Goal: Task Accomplishment & Management: Use online tool/utility

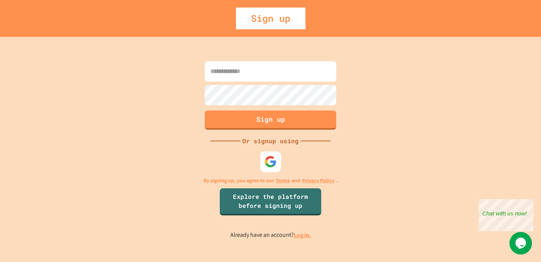
click at [271, 166] on img at bounding box center [271, 161] width 12 height 12
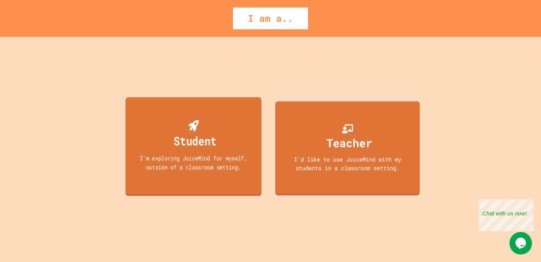
click at [208, 148] on div "Student" at bounding box center [195, 141] width 43 height 18
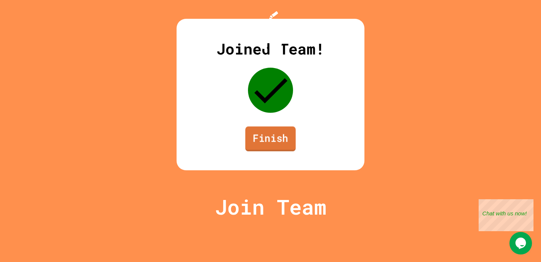
click at [266, 151] on link "Finish" at bounding box center [270, 138] width 50 height 25
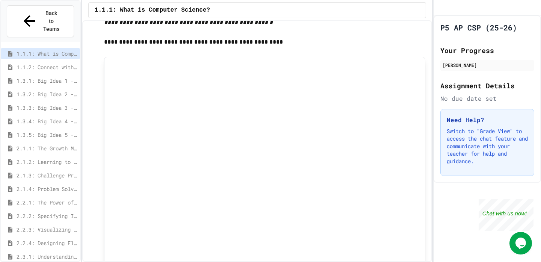
scroll to position [447, 0]
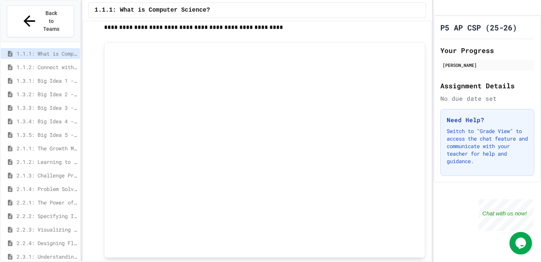
click at [179, 13] on span "1.1.1: What is Computer Science?" at bounding box center [152, 10] width 115 height 9
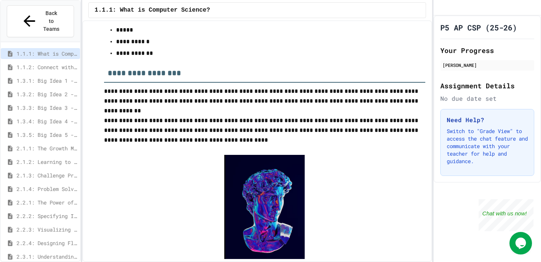
scroll to position [0, 0]
